Goal: Task Accomplishment & Management: Use online tool/utility

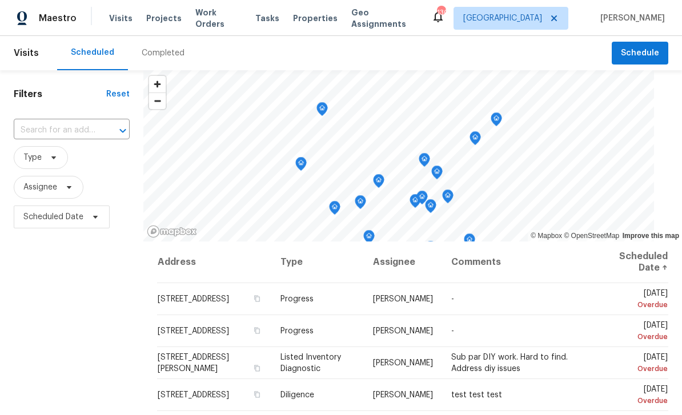
click at [229, 23] on span "Work Orders" at bounding box center [218, 18] width 46 height 23
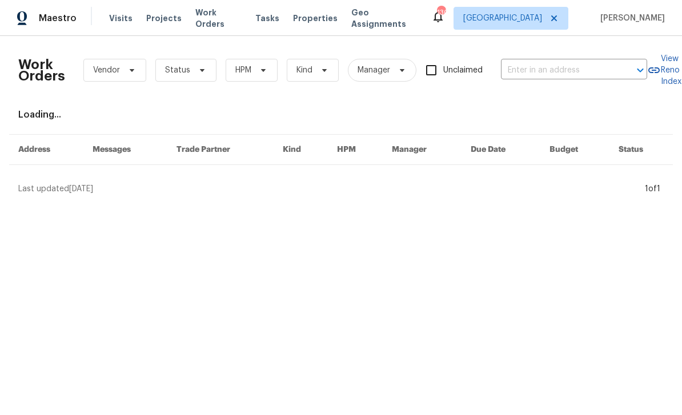
click at [532, 78] on input "text" at bounding box center [558, 71] width 114 height 18
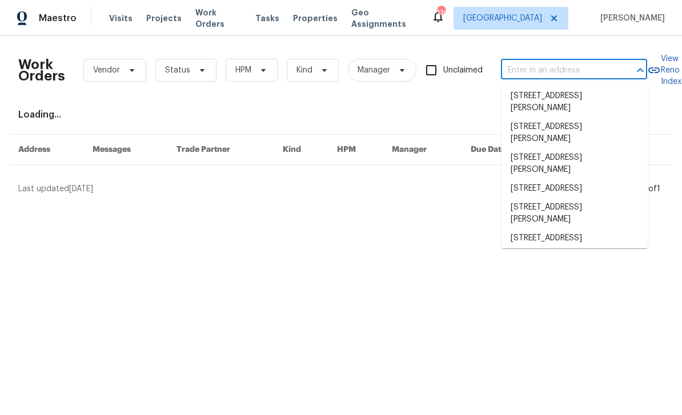
type input "2"
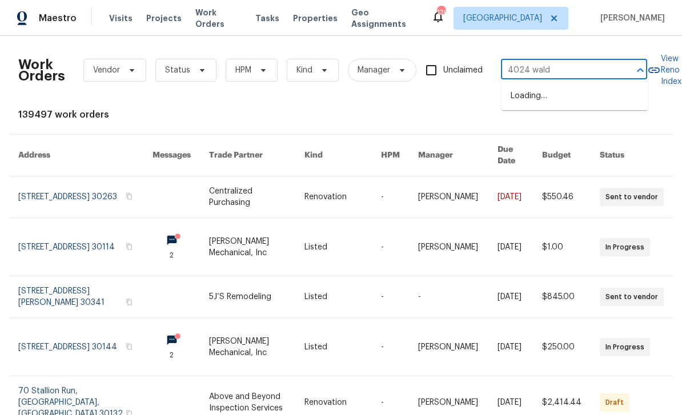
type input "4024 waldr"
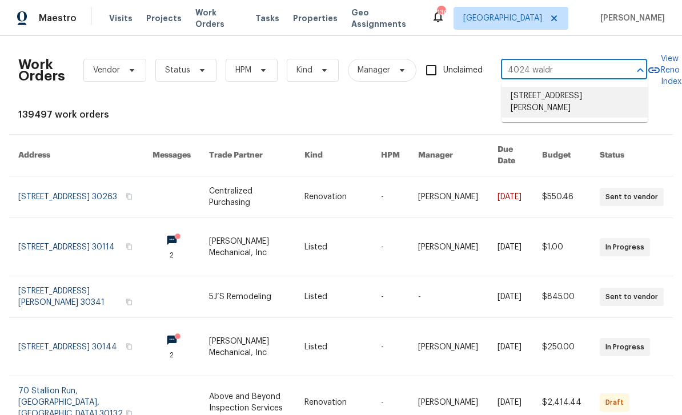
click at [607, 99] on li "[STREET_ADDRESS][PERSON_NAME]" at bounding box center [575, 102] width 146 height 31
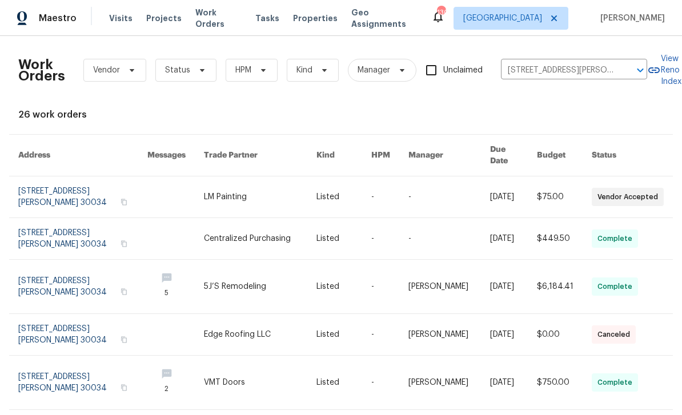
click at [91, 185] on link at bounding box center [82, 197] width 129 height 41
